Goal: Register for event/course

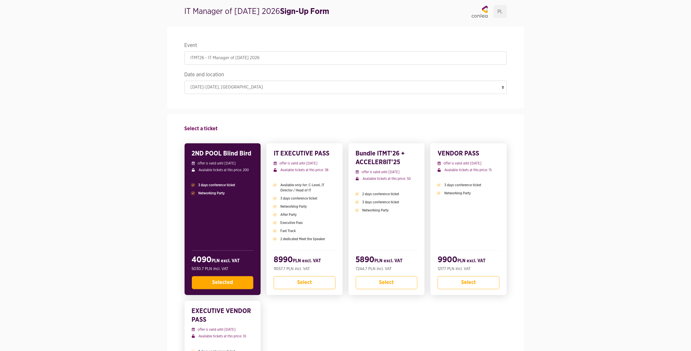
scroll to position [19, 0]
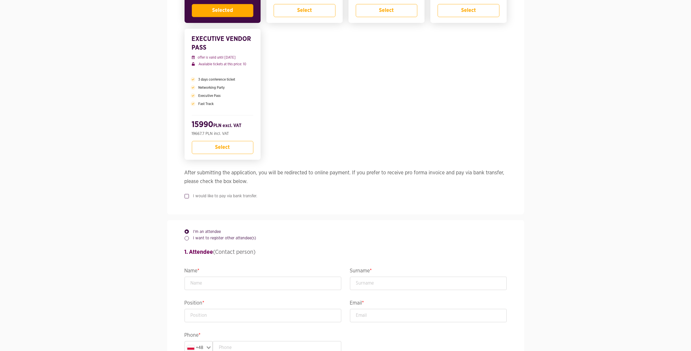
scroll to position [0, 0]
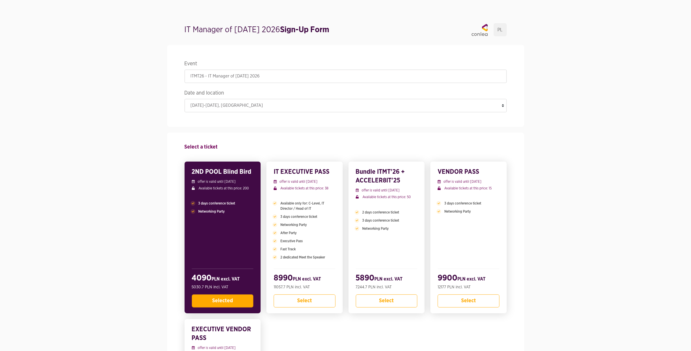
drag, startPoint x: 184, startPoint y: 29, endPoint x: 288, endPoint y: 34, distance: 103.7
click at [288, 34] on h1 "IT Manager of [DATE] 2026 Sign-Up Form" at bounding box center [257, 30] width 145 height 12
copy h1 "IT Manager of [DATE] 2026"
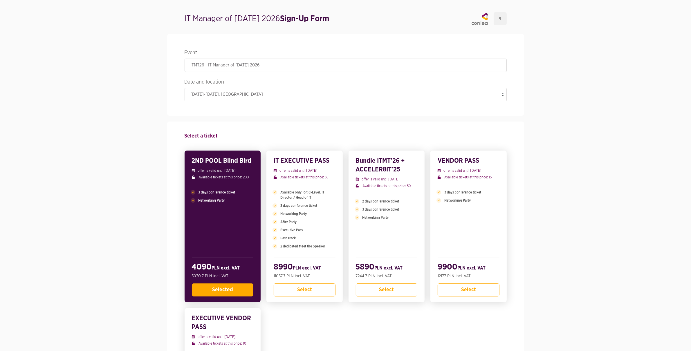
scroll to position [12, 0]
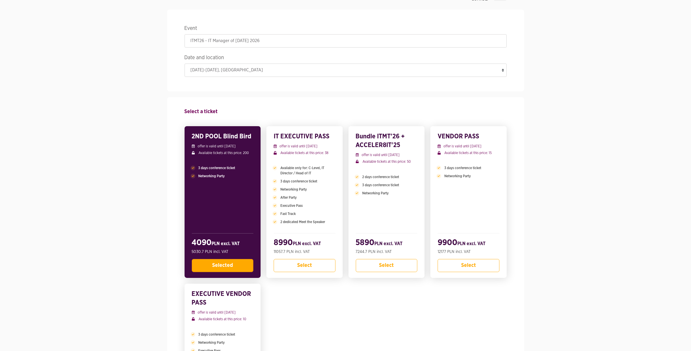
scroll to position [0, 0]
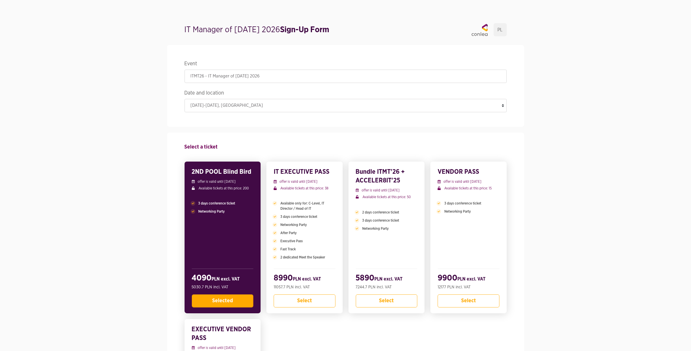
drag, startPoint x: 181, startPoint y: 29, endPoint x: 291, endPoint y: 32, distance: 110.6
click at [291, 32] on div "IT Manager of [DATE] 2026 Sign-Up Form PL" at bounding box center [345, 31] width 331 height 16
copy h1 "IT Manager of [DATE] 2026"
click at [207, 183] on p "offer is valid until [DATE]" at bounding box center [223, 181] width 62 height 5
drag, startPoint x: 192, startPoint y: 171, endPoint x: 261, endPoint y: 173, distance: 68.8
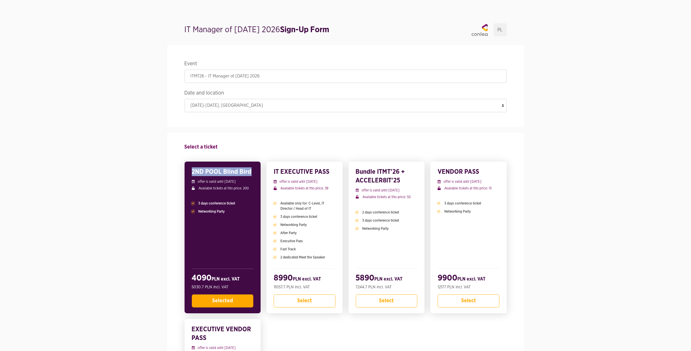
click at [261, 173] on div "2ND POOL Blind Bird offer is valid until [DATE] Available tickets at this price…" at bounding box center [346, 306] width 328 height 294
drag, startPoint x: 252, startPoint y: 171, endPoint x: 184, endPoint y: 171, distance: 68.2
click at [184, 171] on div "2ND POOL Blind Bird offer is valid until [DATE] Available tickets at this price…" at bounding box center [346, 306] width 328 height 294
drag, startPoint x: 192, startPoint y: 172, endPoint x: 261, endPoint y: 172, distance: 68.8
click at [261, 172] on div "2ND POOL Blind Bird offer is valid until [DATE] Available tickets at this price…" at bounding box center [346, 306] width 328 height 294
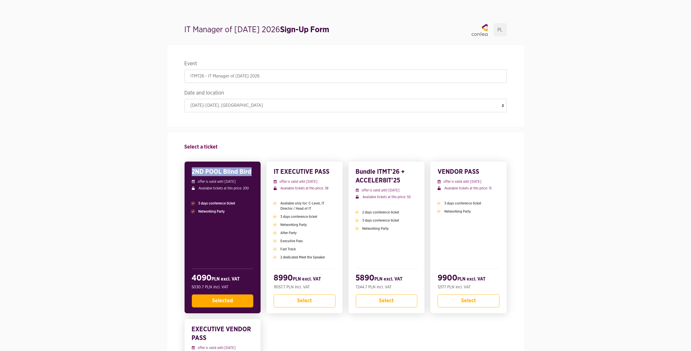
click at [253, 173] on h3 "2ND POOL Blind Bird" at bounding box center [223, 171] width 62 height 9
click at [281, 154] on div "Select a ticket 2ND POOL Blind Bird offer is valid until [DATE] Available ticke…" at bounding box center [346, 319] width 322 height 372
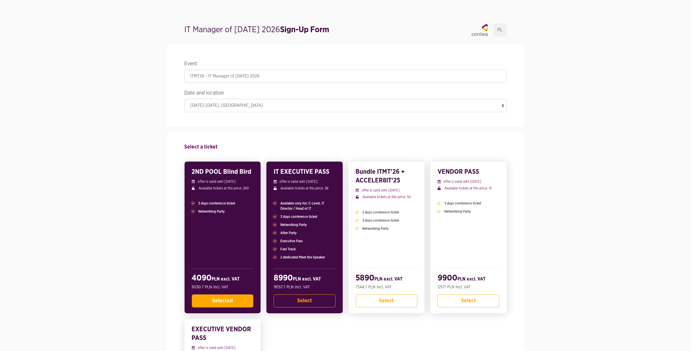
click at [296, 171] on h3 "IT EXECUTIVE PASS" at bounding box center [305, 171] width 62 height 9
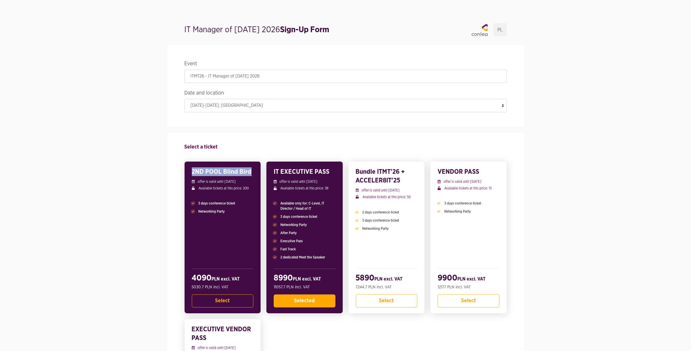
drag, startPoint x: 245, startPoint y: 172, endPoint x: 190, endPoint y: 173, distance: 55.1
click at [190, 173] on div "2ND POOL Blind Bird offer is valid until [DATE] Available tickets at this price…" at bounding box center [223, 238] width 76 height 152
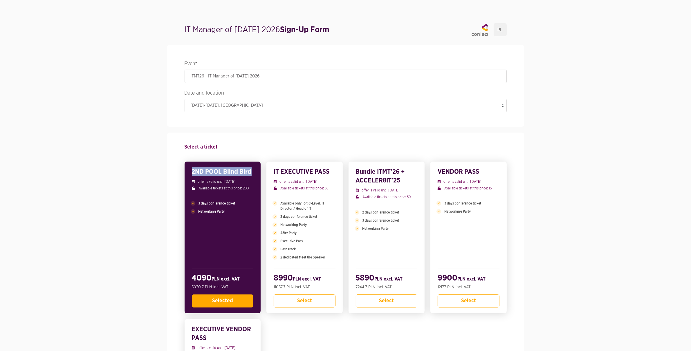
click at [196, 172] on h3 "2ND POOL Blind Bird" at bounding box center [223, 171] width 62 height 9
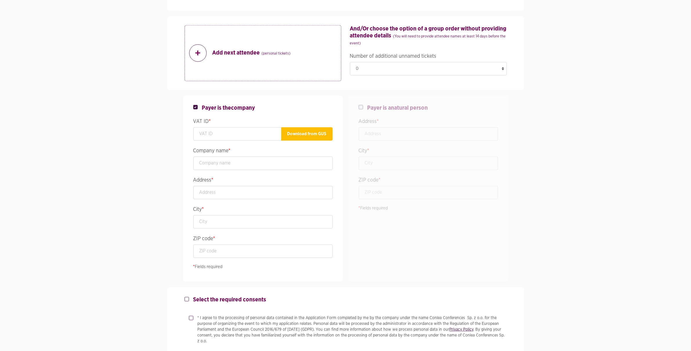
scroll to position [668, 0]
